Goal: Information Seeking & Learning: Compare options

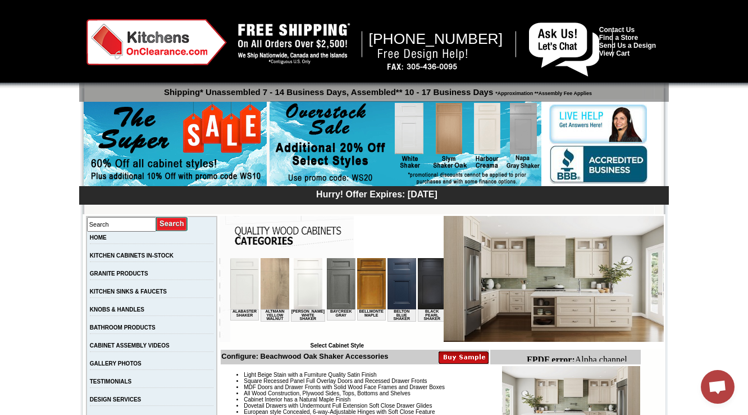
scroll to position [270, 0]
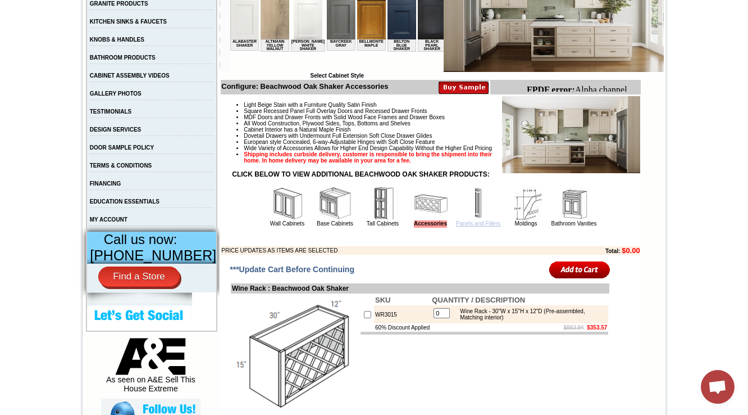
click at [460, 226] on link "Panels and Fillers" at bounding box center [478, 223] width 44 height 6
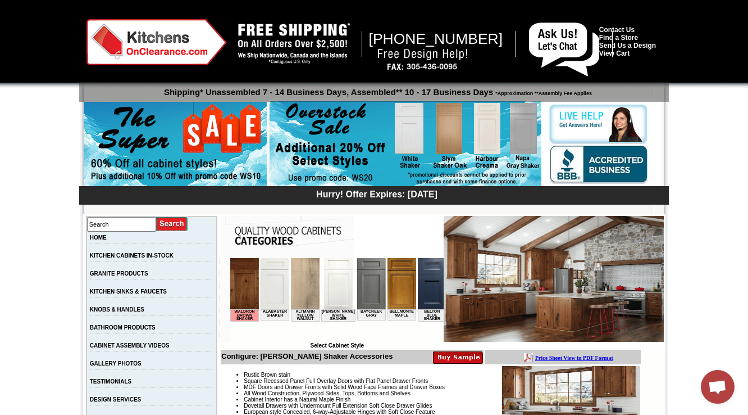
scroll to position [225, 0]
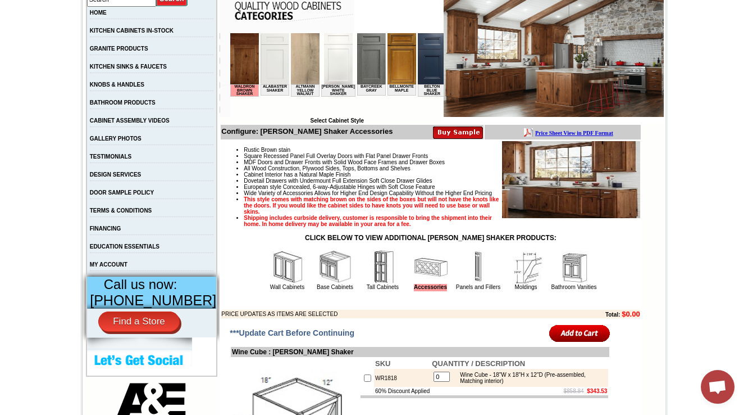
drag, startPoint x: 463, startPoint y: 295, endPoint x: 439, endPoint y: 288, distance: 24.7
click at [462, 284] on img at bounding box center [479, 267] width 34 height 34
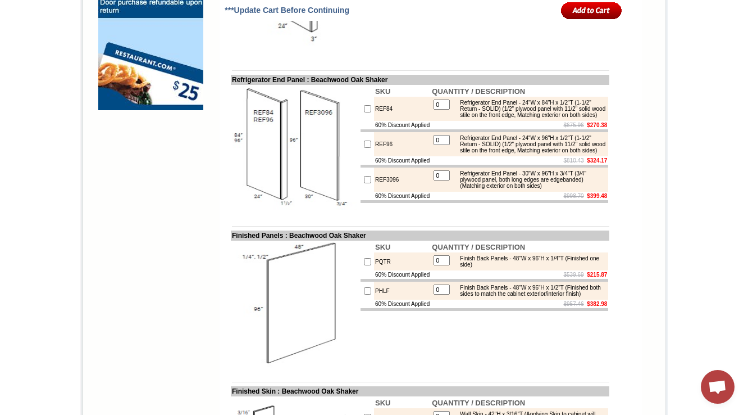
scroll to position [971, 0]
click at [488, 117] on div "Refrigerator End Panel - 24"W x 84"H x 1/2"T (1-1/2" Return - SOLID) (1/2" plyw…" at bounding box center [529, 108] width 151 height 19
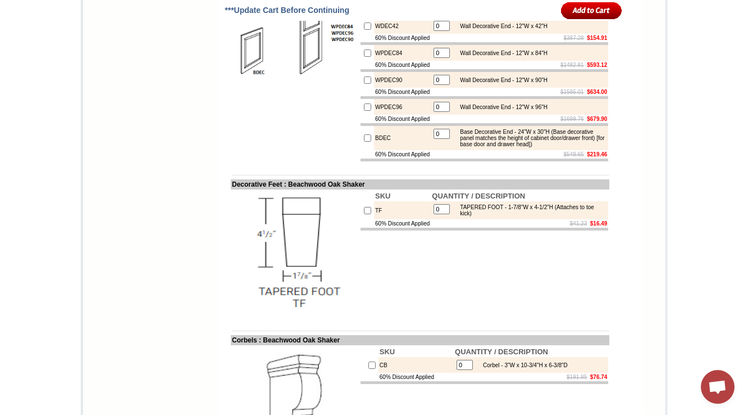
click at [380, 150] on td "BDEC" at bounding box center [402, 138] width 57 height 24
click at [376, 150] on td "BDEC" at bounding box center [402, 138] width 57 height 24
copy td "BDEC"
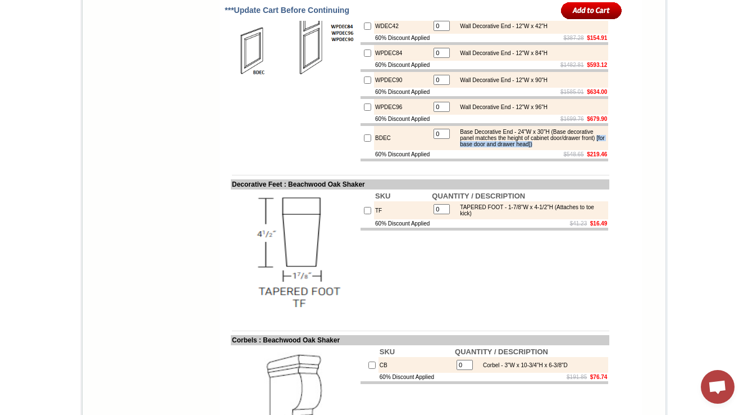
drag, startPoint x: 516, startPoint y: 215, endPoint x: 523, endPoint y: 222, distance: 11.1
click at [523, 147] on div "Base Decorative End - 24"W x 30"H (Base decorative panel matches the height of …" at bounding box center [529, 138] width 151 height 19
click at [519, 158] on td "$548.65 $219.46" at bounding box center [519, 154] width 177 height 8
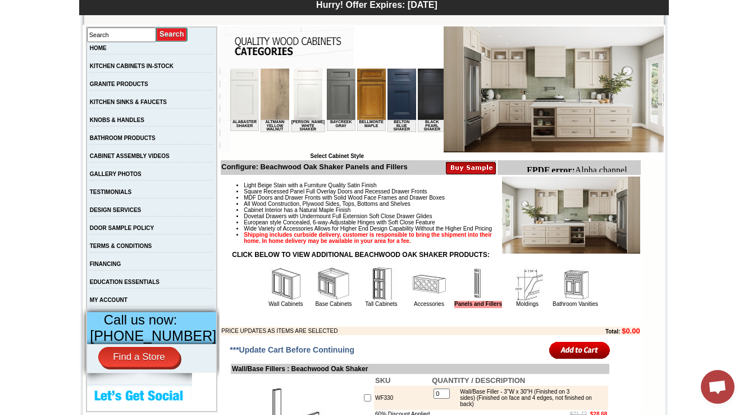
scroll to position [225, 0]
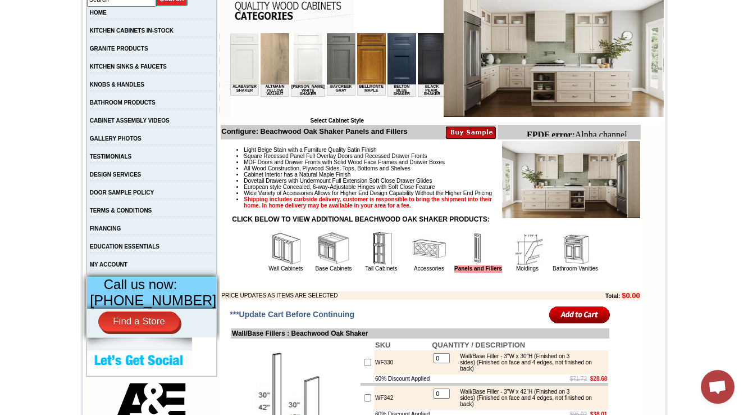
click at [517, 265] on img at bounding box center [528, 248] width 34 height 34
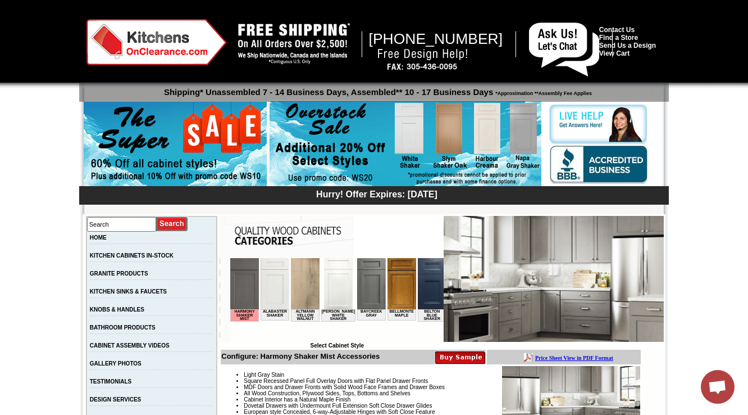
scroll to position [270, 0]
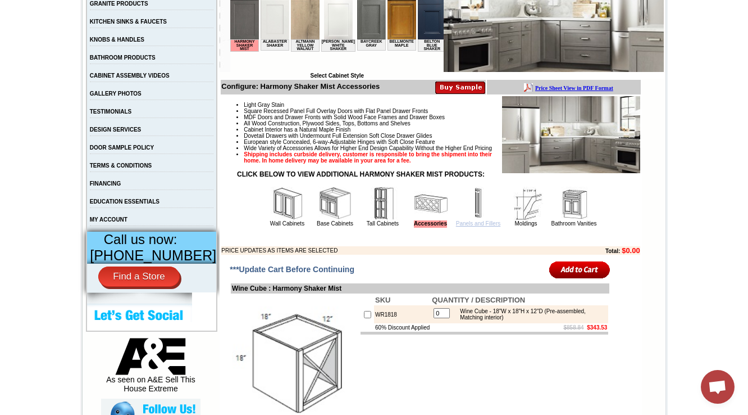
click at [465, 226] on link "Panels and Fillers" at bounding box center [478, 223] width 44 height 6
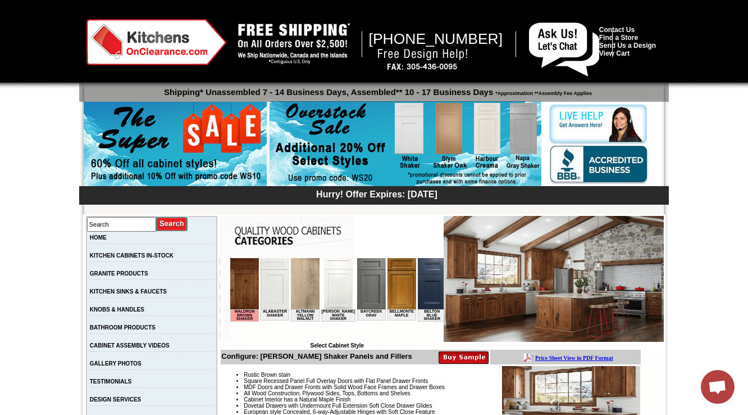
scroll to position [180, 0]
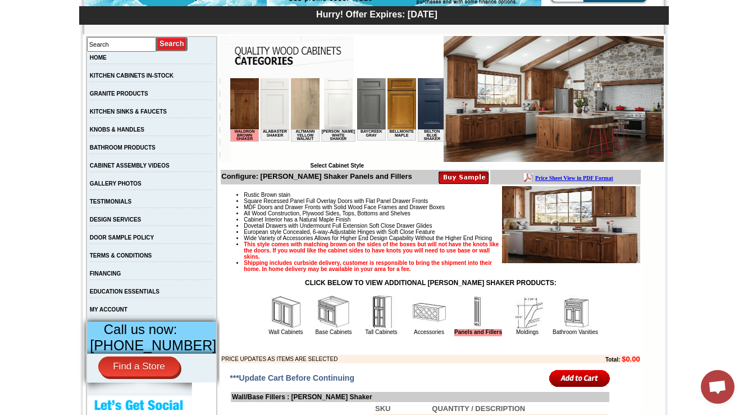
click at [523, 319] on img at bounding box center [528, 312] width 34 height 34
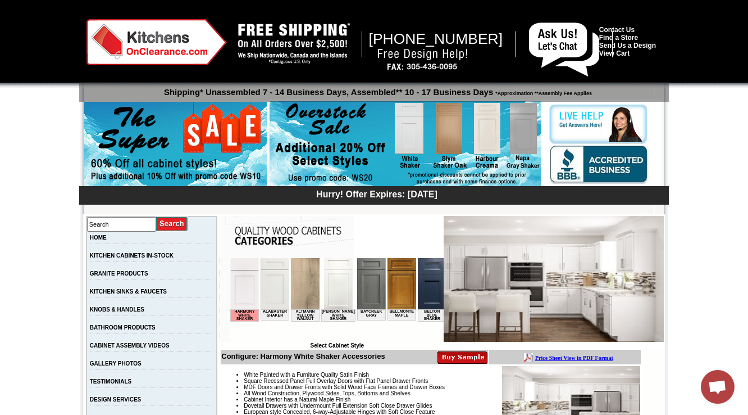
scroll to position [270, 0]
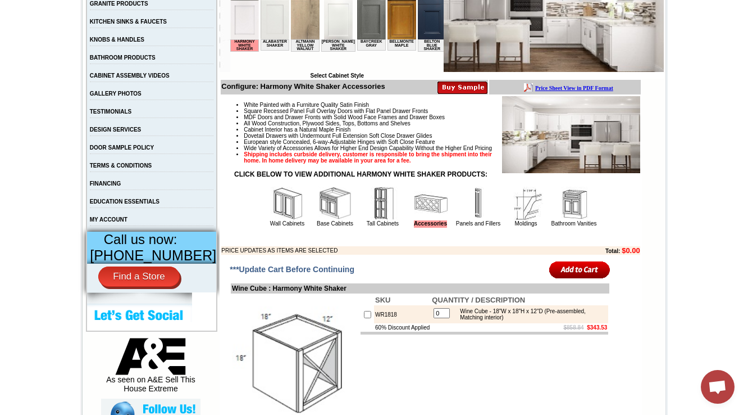
click at [468, 220] on img at bounding box center [479, 203] width 34 height 34
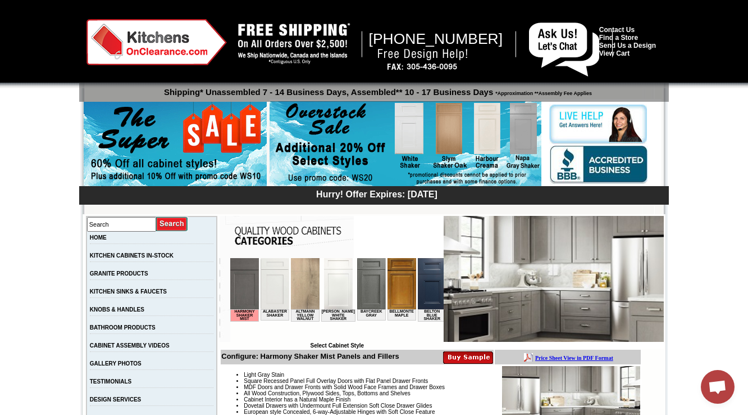
scroll to position [225, 0]
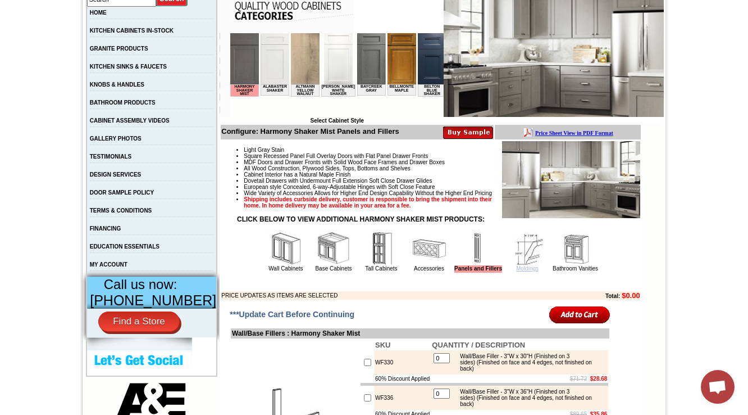
click at [519, 271] on link "Moldings" at bounding box center [527, 268] width 22 height 6
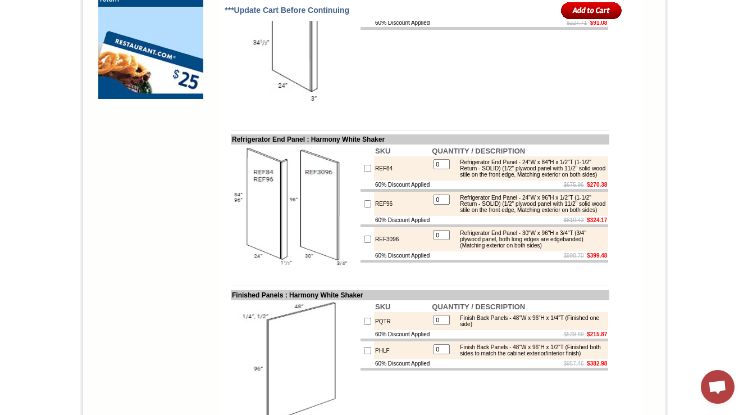
scroll to position [1003, 0]
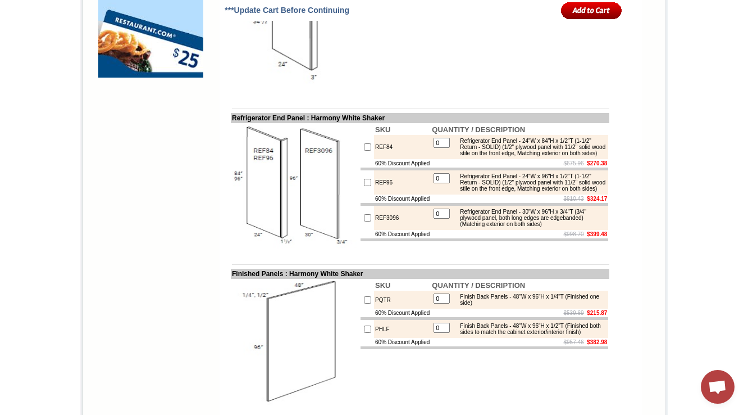
click at [545, 156] on div "Refrigerator End Panel - 24"W x 84"H x 1/2"T (1-1/2" Return - SOLID) (1/2" plyw…" at bounding box center [529, 147] width 151 height 19
click at [504, 156] on div "Refrigerator End Panel - 24"W x 84"H x 1/2"T (1-1/2" Return - SOLID) (1/2" plyw…" at bounding box center [529, 147] width 151 height 19
click at [374, 159] on td "REF84" at bounding box center [402, 147] width 57 height 24
copy td "REF84"
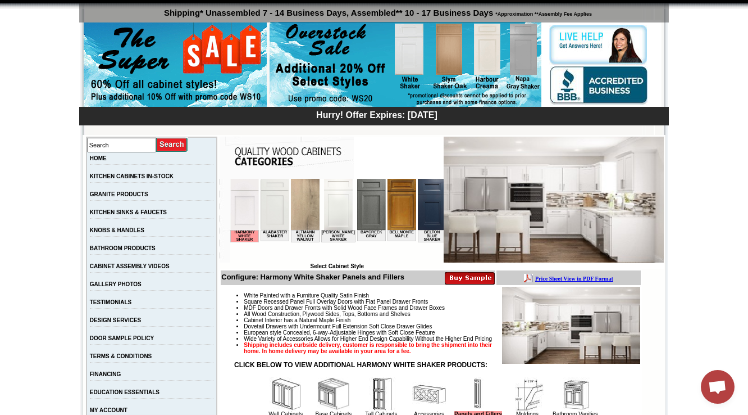
scroll to position [225, 0]
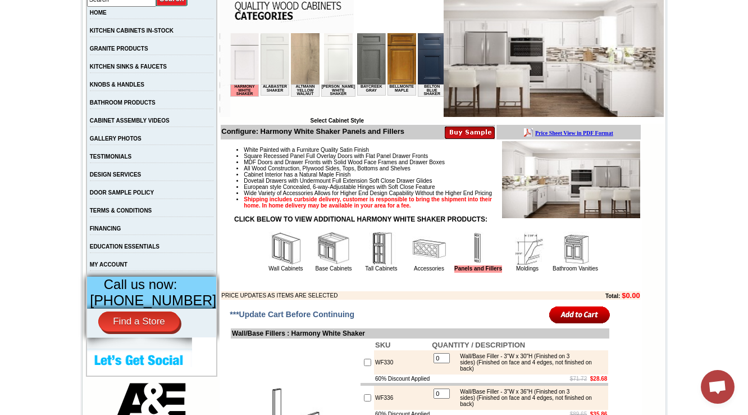
click at [513, 260] on img at bounding box center [528, 248] width 34 height 34
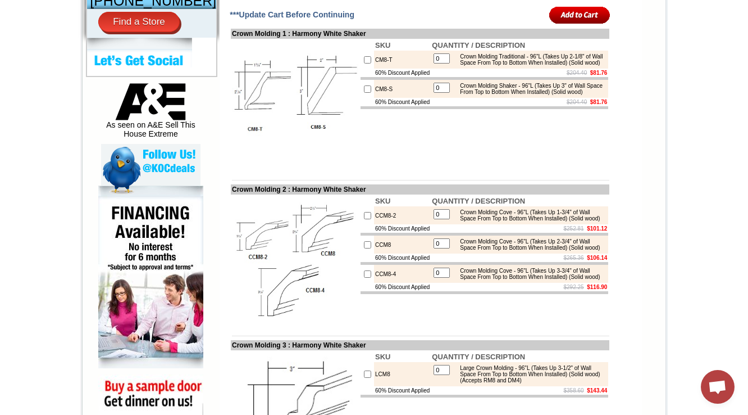
scroll to position [539, 0]
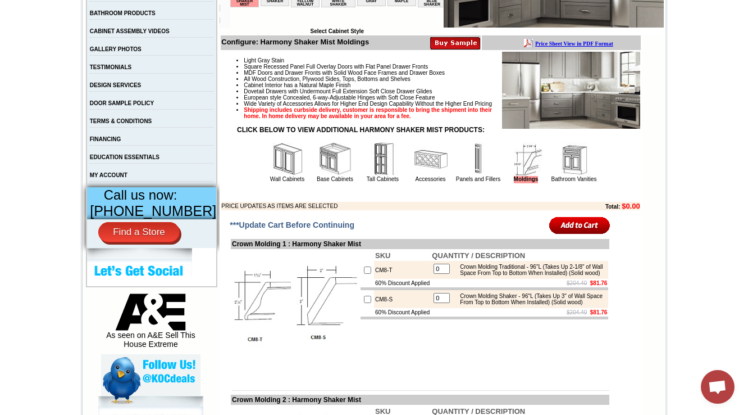
scroll to position [315, 0]
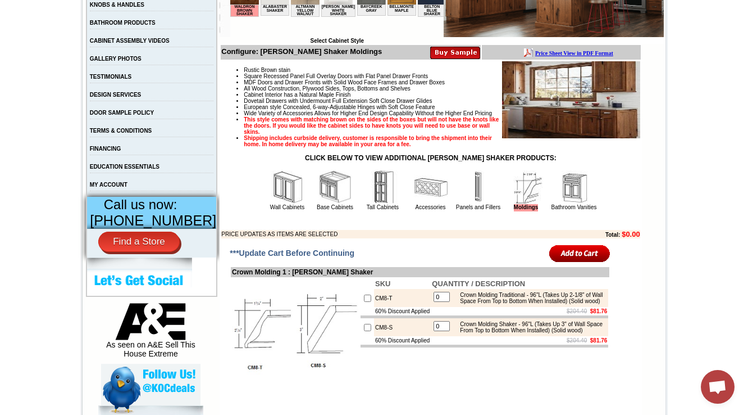
scroll to position [315, 0]
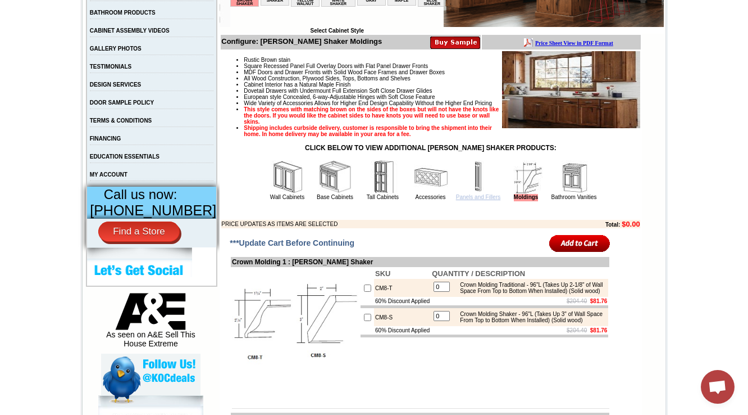
click at [466, 200] on link "Panels and Fillers" at bounding box center [478, 197] width 44 height 6
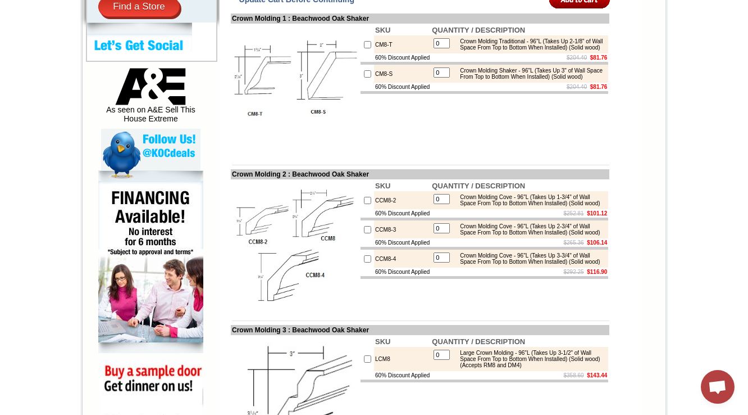
click at [333, 260] on img at bounding box center [295, 243] width 126 height 126
drag, startPoint x: 237, startPoint y: 193, endPoint x: 282, endPoint y: 190, distance: 45.0
click at [282, 179] on td "Crown Molding 2 : Beachwood Oak Shaker" at bounding box center [420, 174] width 379 height 10
copy td "Crown Molding 2"
drag, startPoint x: 389, startPoint y: 266, endPoint x: 359, endPoint y: 270, distance: 30.0
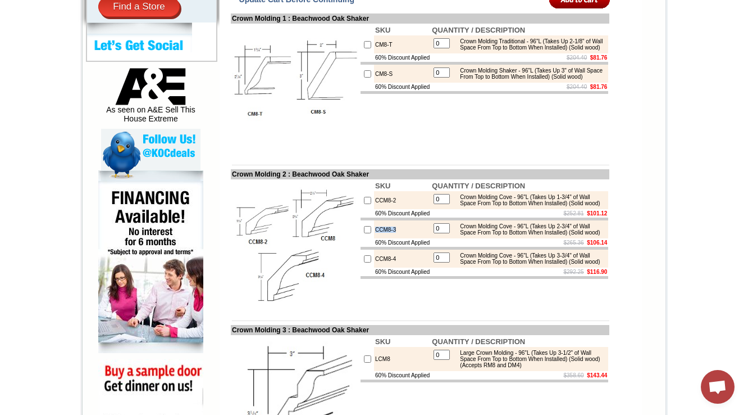
click at [361, 238] on tr "CCM8-3 0 Crown Molding Cove - 96"L (Takes Up 2-3/4" of Wall Space From Top to B…" at bounding box center [485, 229] width 248 height 18
copy tr "CCM8-3"
click at [385, 238] on td "CCM8-3" at bounding box center [402, 229] width 57 height 18
click at [391, 238] on td "CCM8-3" at bounding box center [402, 229] width 57 height 18
click at [379, 238] on td "CCM8-3" at bounding box center [402, 229] width 57 height 18
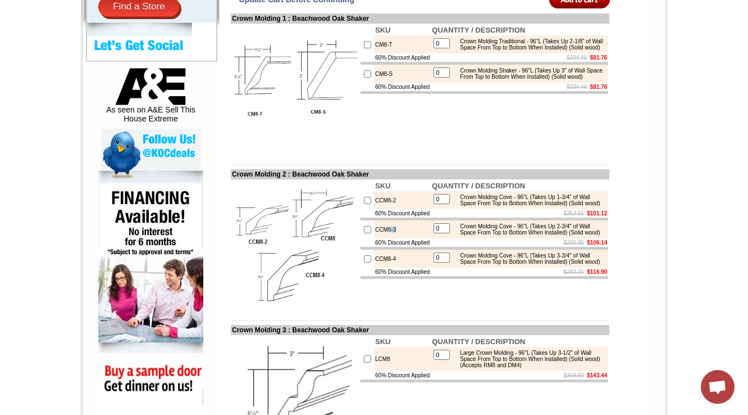
copy td "-3"
click at [308, 229] on img at bounding box center [295, 243] width 126 height 126
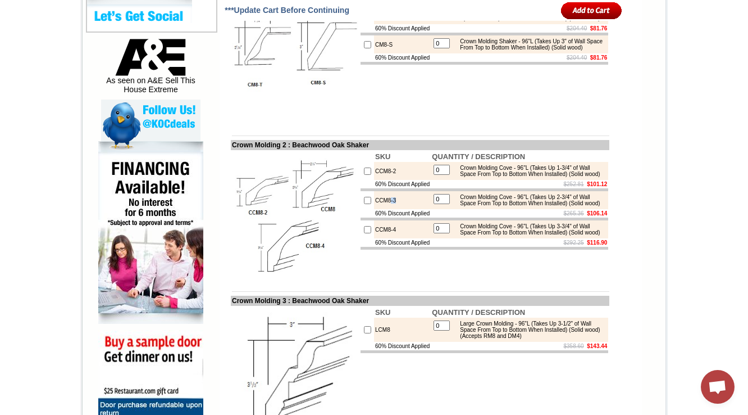
scroll to position [584, 0]
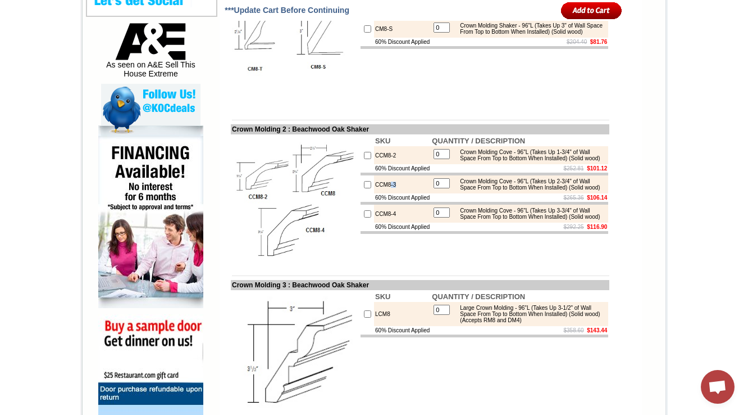
drag, startPoint x: 284, startPoint y: 221, endPoint x: 262, endPoint y: 211, distance: 24.1
click at [262, 211] on img at bounding box center [295, 198] width 126 height 126
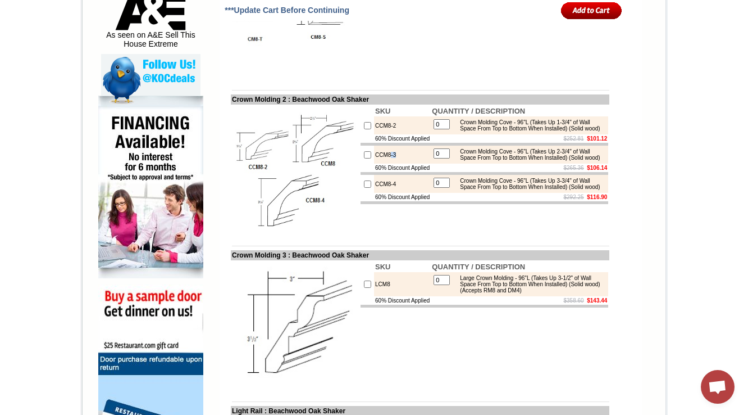
scroll to position [629, 0]
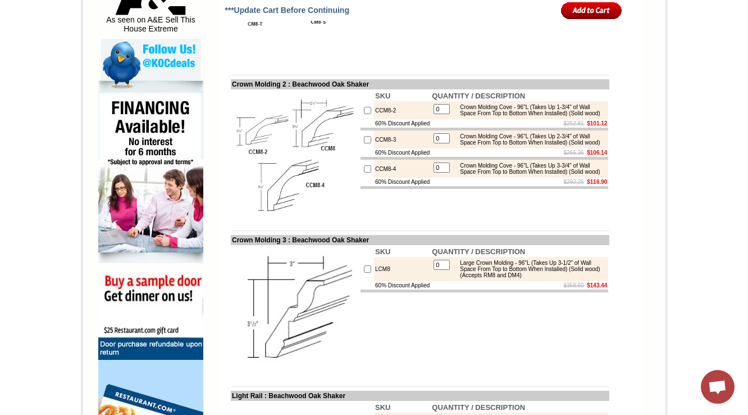
click at [374, 148] on td "CCM8-3" at bounding box center [402, 139] width 57 height 18
click at [340, 137] on tr "SKU QUANTITY / DESCRIPTION CCM8-2 0 Crown Molding Cove - 96"L (Takes Up 1-3/4" …" at bounding box center [420, 153] width 379 height 129
drag, startPoint x: 391, startPoint y: 152, endPoint x: 377, endPoint y: 160, distance: 16.4
click at [391, 128] on td "60% Discount Applied" at bounding box center [402, 123] width 57 height 8
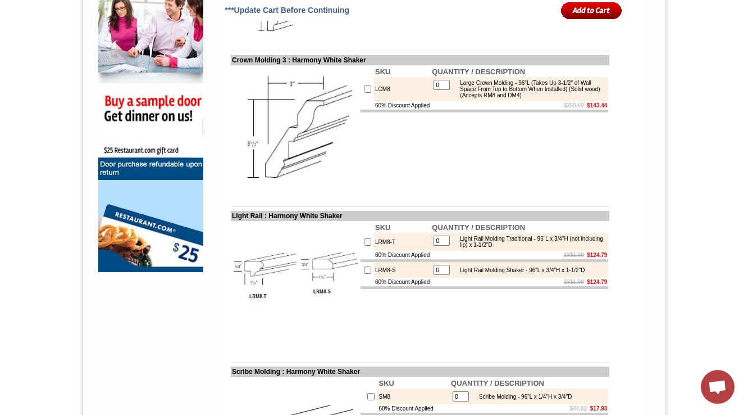
scroll to position [854, 0]
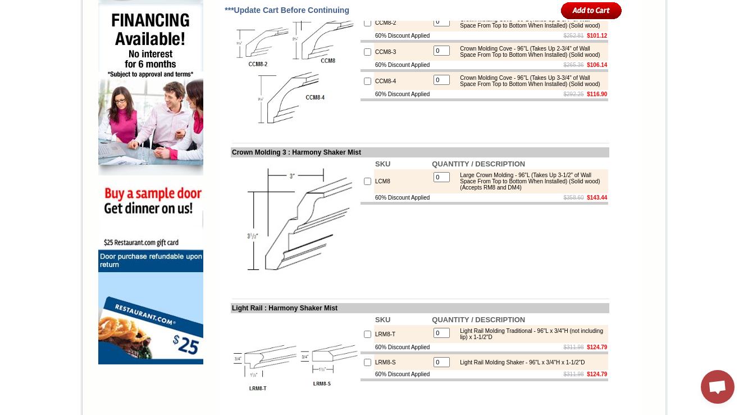
scroll to position [719, 0]
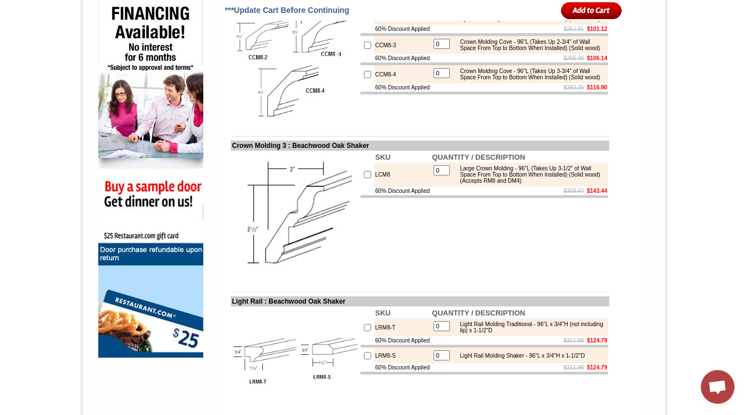
scroll to position [764, 0]
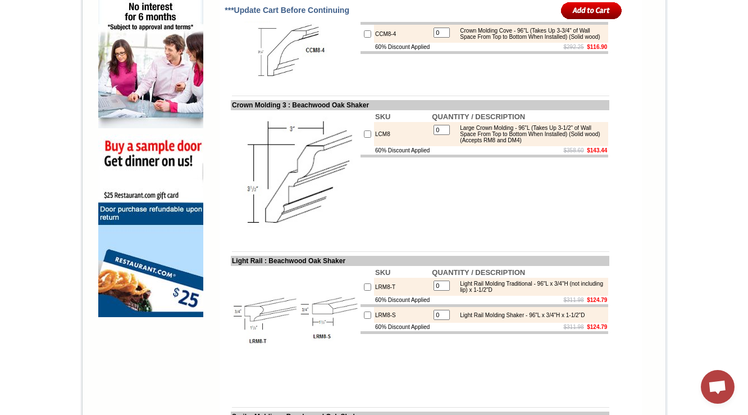
click at [374, 146] on td "LCM8" at bounding box center [402, 134] width 57 height 24
copy td "LCM8"
click at [359, 208] on td "SKU QUANTITY / DESCRIPTION LCM8 0 Large Crown Molding - 96"L (Takes Up 3-1/2" o…" at bounding box center [484, 174] width 250 height 129
click at [499, 143] on div "Large Crown Molding - 96"L (Takes Up 3-1/2" of Wall Space From Top to Bottom Wh…" at bounding box center [529, 134] width 151 height 19
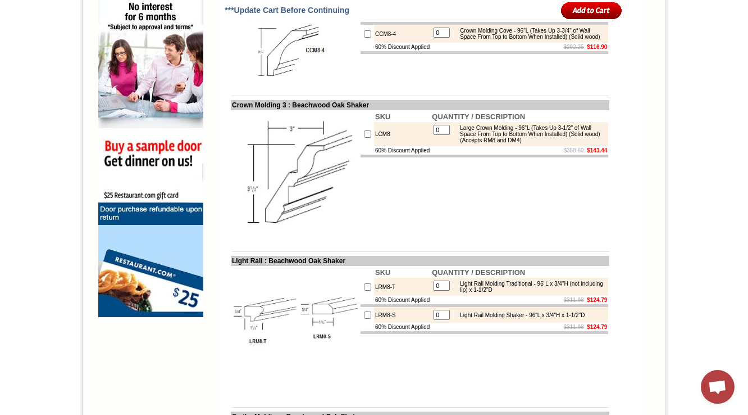
click at [541, 145] on table "0 Large Crown Molding - 96"L (Takes Up 3-1/2" of Wall Space From Top to Bottom …" at bounding box center [519, 134] width 175 height 22
click at [528, 143] on div "Large Crown Molding - 96"L (Takes Up 3-1/2" of Wall Space From Top to Bottom Wh…" at bounding box center [529, 134] width 151 height 19
copy div "RM8"
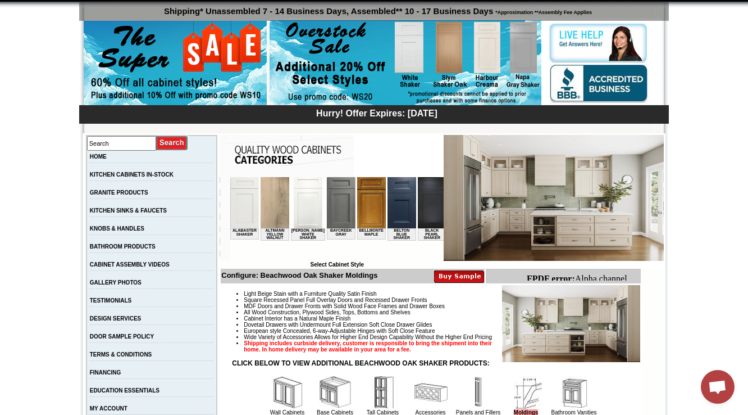
scroll to position [225, 0]
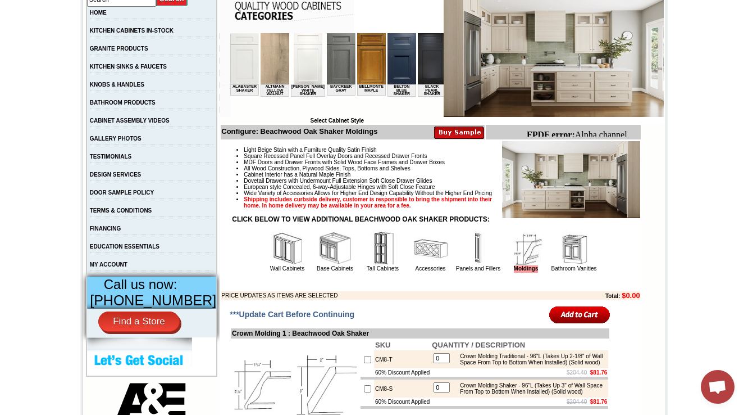
click at [559, 265] on img at bounding box center [574, 248] width 34 height 34
click at [455, 272] on td "Panels and Fillers" at bounding box center [478, 251] width 47 height 42
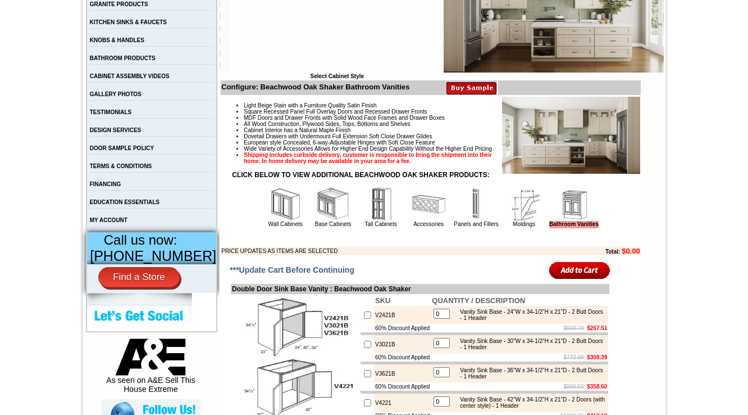
scroll to position [270, 0]
drag, startPoint x: 481, startPoint y: 228, endPoint x: 468, endPoint y: 231, distance: 12.8
click at [481, 227] on td "Panels and Fillers" at bounding box center [476, 206] width 47 height 42
click at [462, 220] on img at bounding box center [476, 203] width 34 height 34
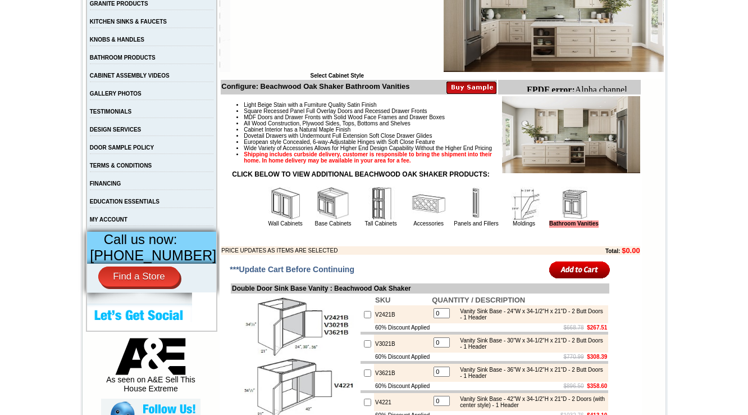
scroll to position [0, 0]
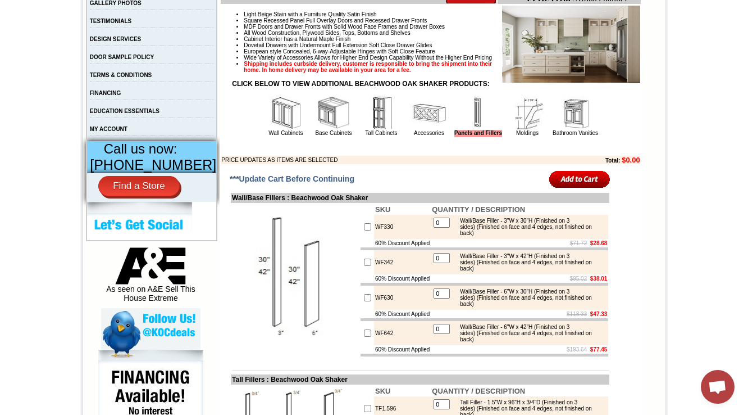
scroll to position [359, 0]
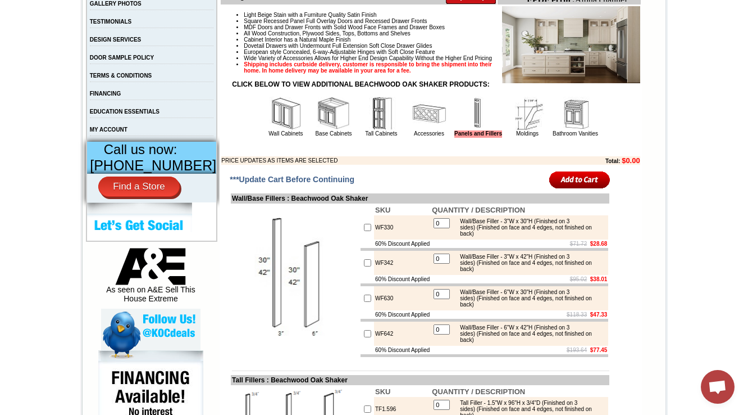
click at [559, 130] on img at bounding box center [576, 114] width 34 height 34
click at [528, 130] on img at bounding box center [528, 114] width 34 height 34
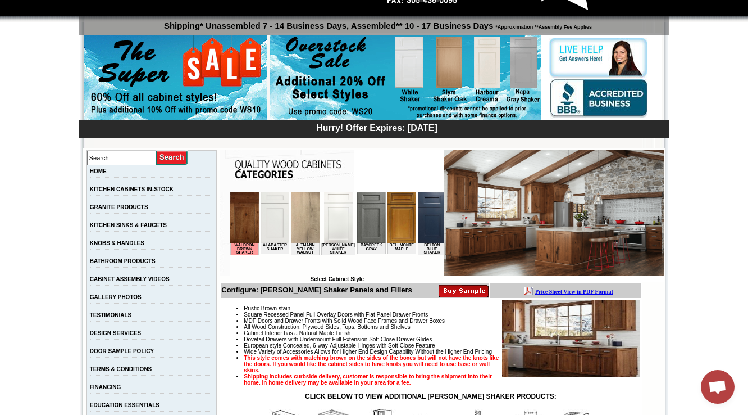
scroll to position [315, 0]
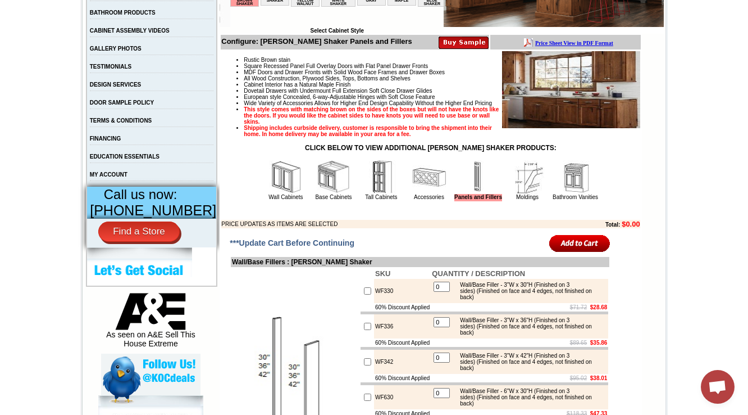
click at [412, 194] on img at bounding box center [429, 177] width 34 height 34
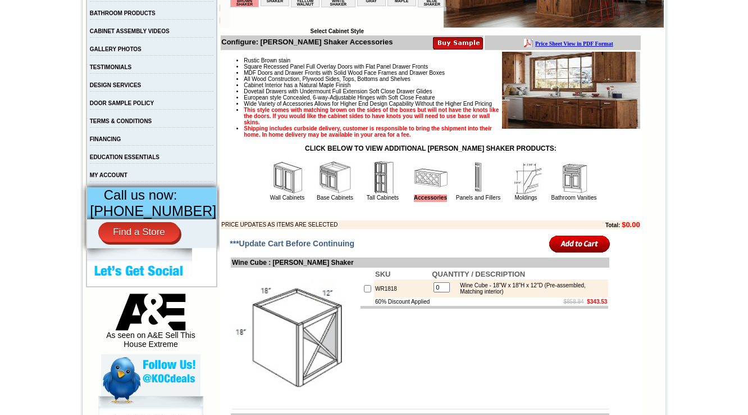
scroll to position [315, 0]
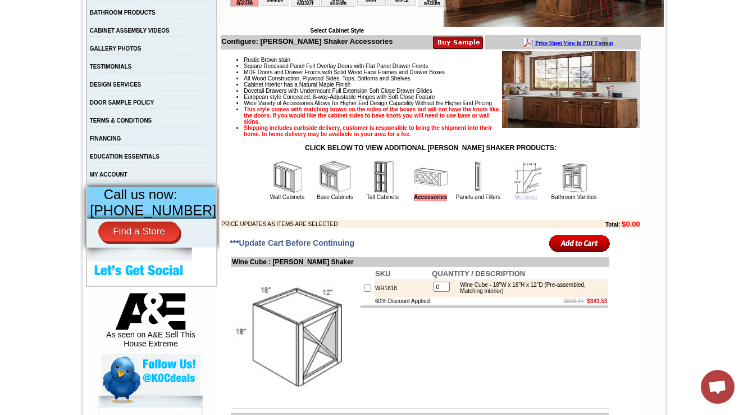
click at [515, 200] on link "Moldings" at bounding box center [526, 197] width 22 height 6
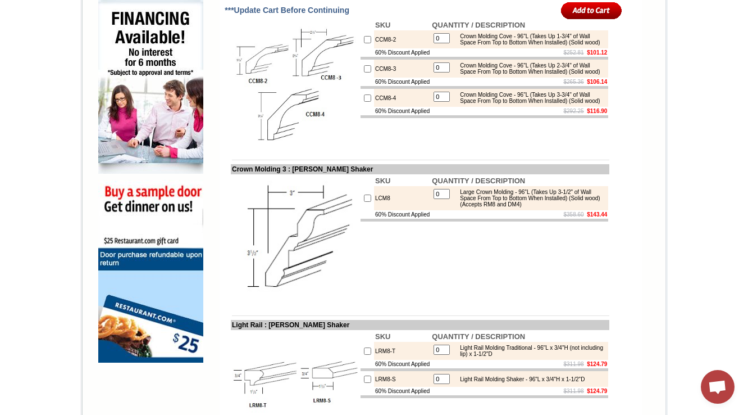
scroll to position [719, 0]
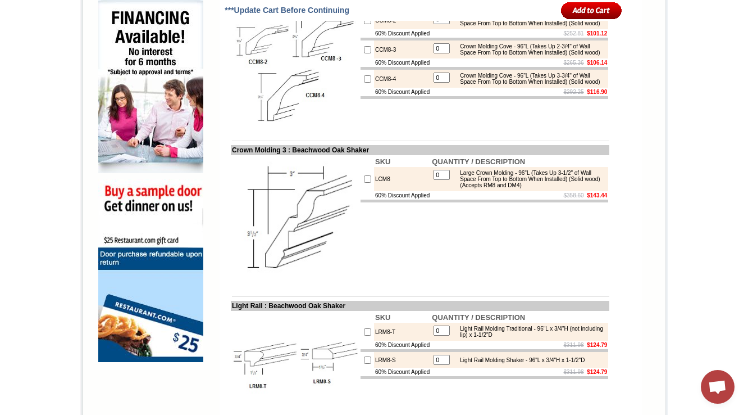
click at [377, 191] on td "LCM8" at bounding box center [402, 179] width 57 height 24
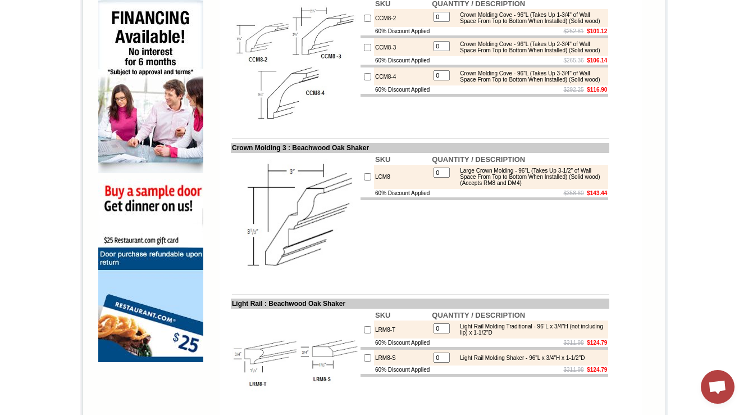
click at [376, 189] on td "LCM8" at bounding box center [402, 177] width 57 height 24
copy td "LCM8"
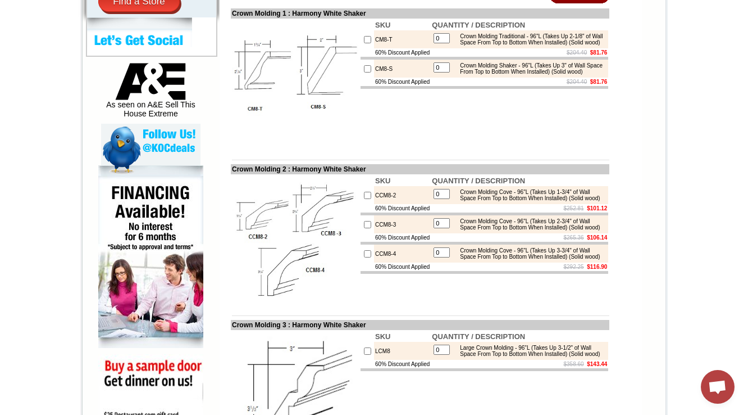
scroll to position [539, 0]
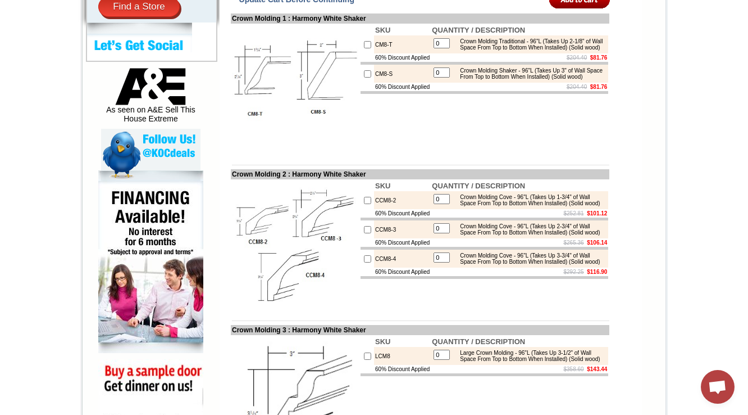
drag, startPoint x: 746, startPoint y: 111, endPoint x: 754, endPoint y: -2, distance: 112.7
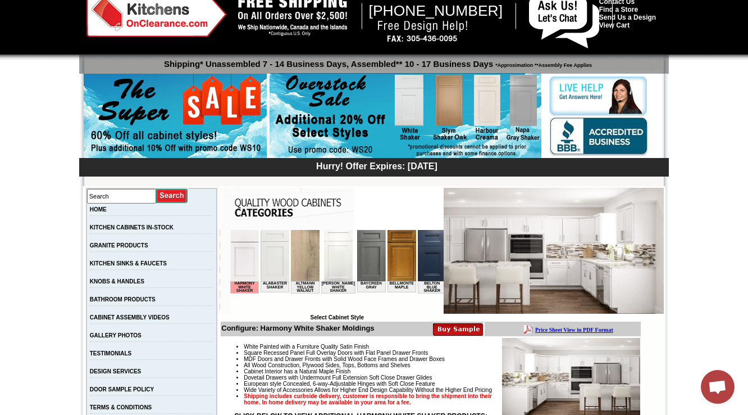
scroll to position [270, 0]
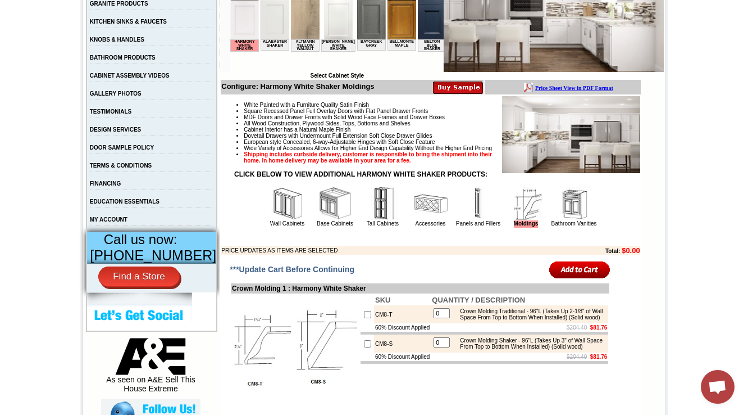
click at [467, 220] on img at bounding box center [479, 203] width 34 height 34
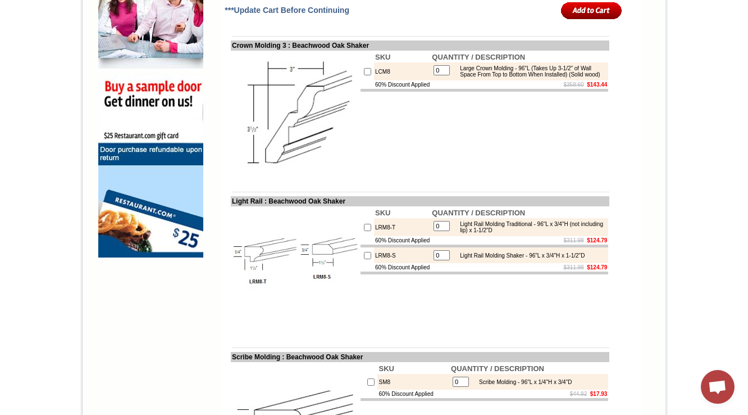
scroll to position [854, 0]
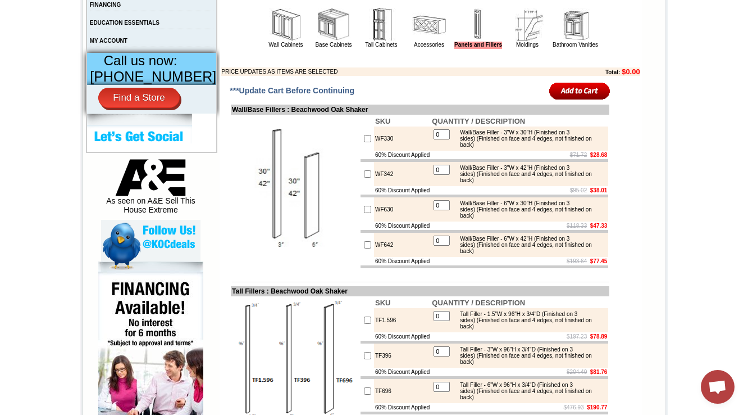
scroll to position [404, 0]
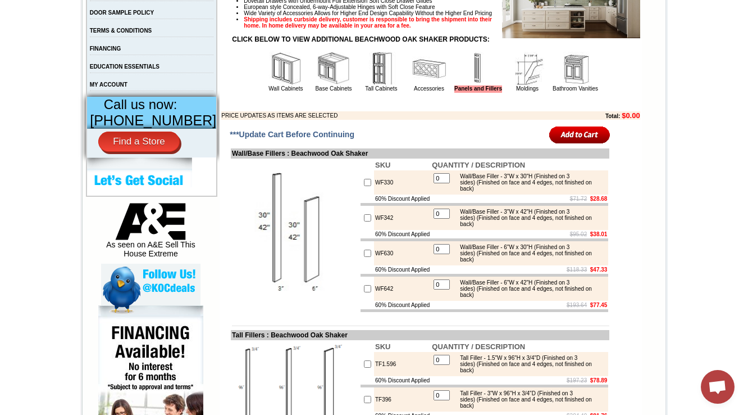
click at [518, 85] on img at bounding box center [528, 69] width 34 height 34
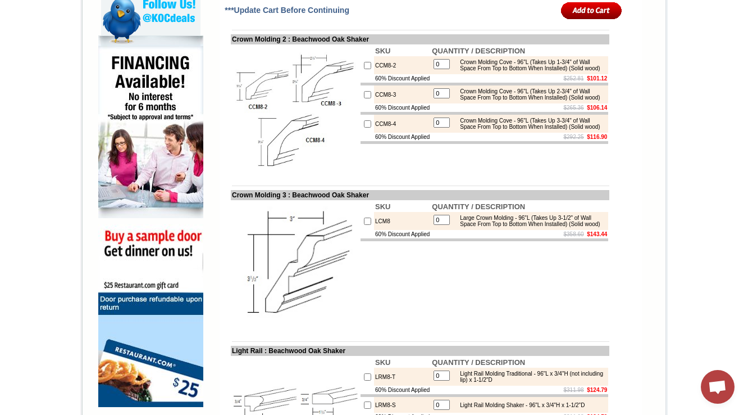
scroll to position [449, 0]
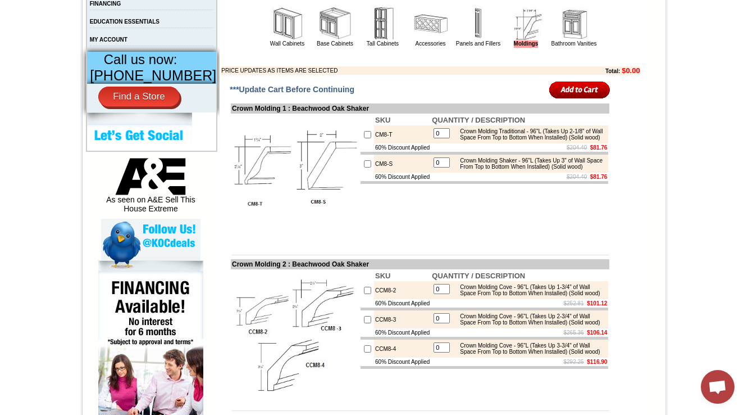
click at [468, 40] on img at bounding box center [479, 24] width 34 height 34
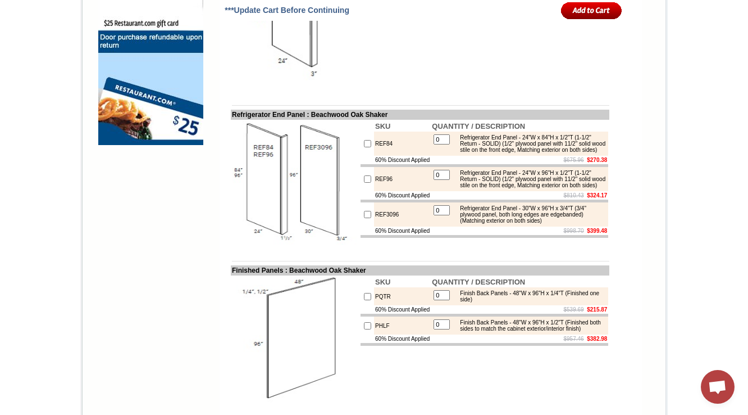
scroll to position [944, 0]
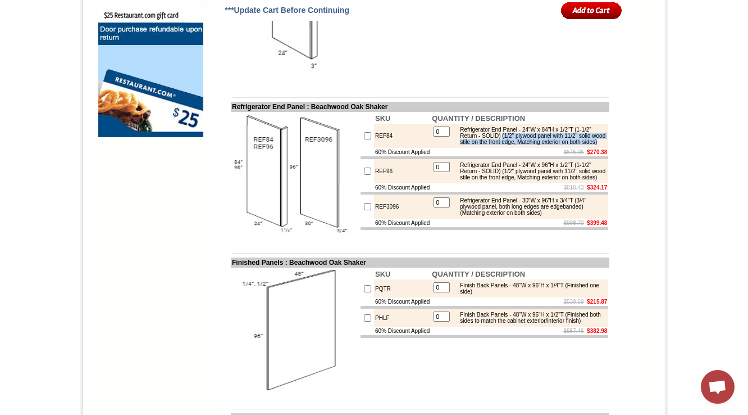
drag, startPoint x: 522, startPoint y: 175, endPoint x: 559, endPoint y: 190, distance: 40.4
click at [559, 145] on div "Refrigerator End Panel - 24"W x 84"H x 1/2"T (1-1/2" Return - SOLID) (1/2" plyw…" at bounding box center [529, 135] width 151 height 19
click at [492, 145] on div "Refrigerator End Panel - 24"W x 84"H x 1/2"T (1-1/2" Return - SOLID) (1/2" plyw…" at bounding box center [529, 135] width 151 height 19
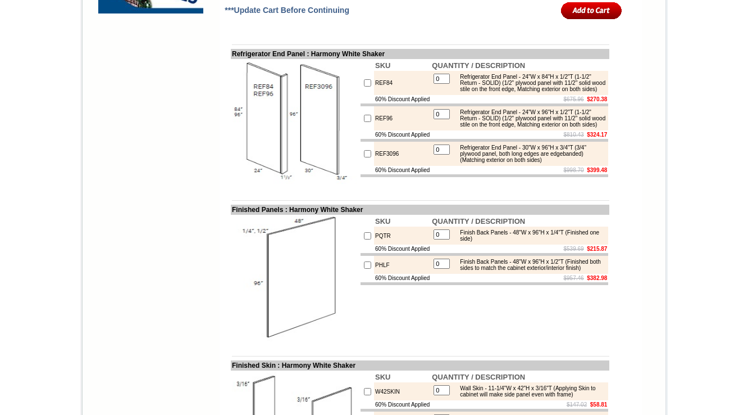
scroll to position [1123, 0]
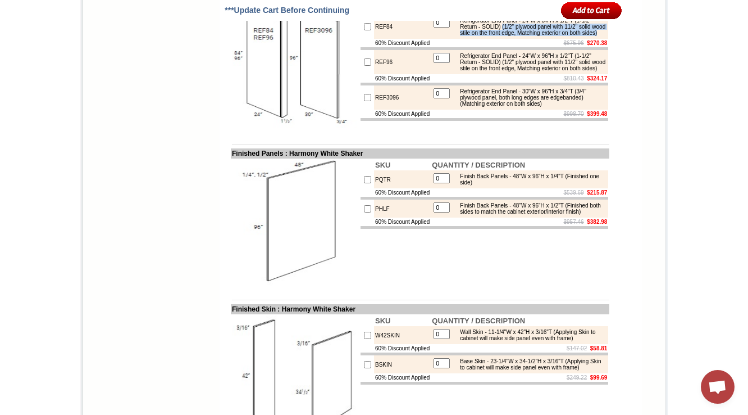
drag, startPoint x: 522, startPoint y: 74, endPoint x: 560, endPoint y: 88, distance: 40.4
click at [560, 36] on div "Refrigerator End Panel - 24"W x 84"H x 1/2"T (1-1/2" Return - SOLID) (1/2" plyw…" at bounding box center [529, 26] width 151 height 19
